Goal: Task Accomplishment & Management: Manage account settings

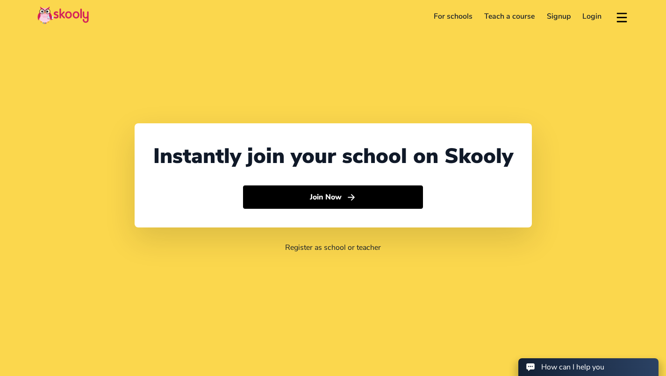
select select "65"
select select "[GEOGRAPHIC_DATA]"
select select "[GEOGRAPHIC_DATA]/[GEOGRAPHIC_DATA]"
click at [598, 20] on link "Login" at bounding box center [592, 16] width 31 height 15
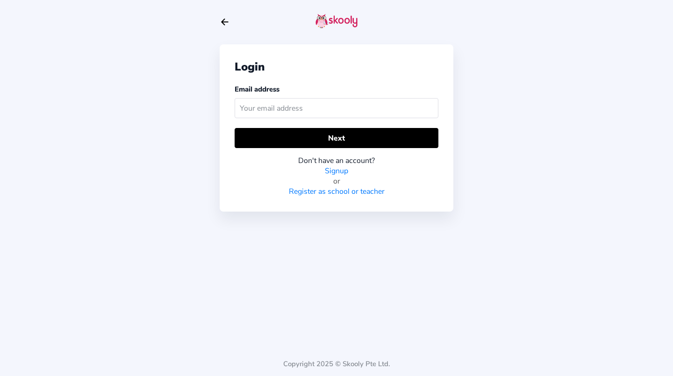
click at [338, 104] on input "text" at bounding box center [337, 108] width 204 height 20
type input "[EMAIL_ADDRESS][DOMAIN_NAME]"
click at [386, 135] on button "Next" at bounding box center [337, 138] width 204 height 20
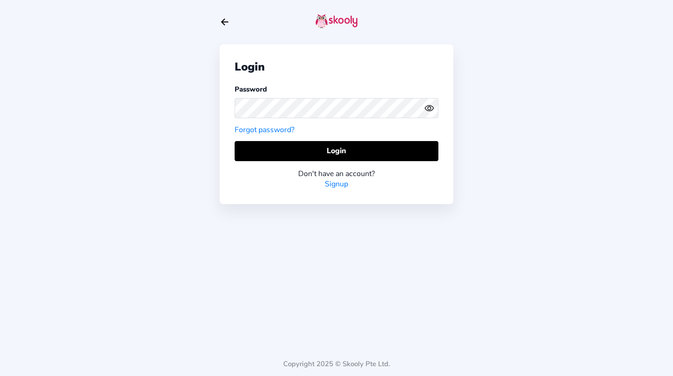
click at [341, 149] on button "Login" at bounding box center [337, 151] width 204 height 20
